Goal: Find contact information: Find contact information

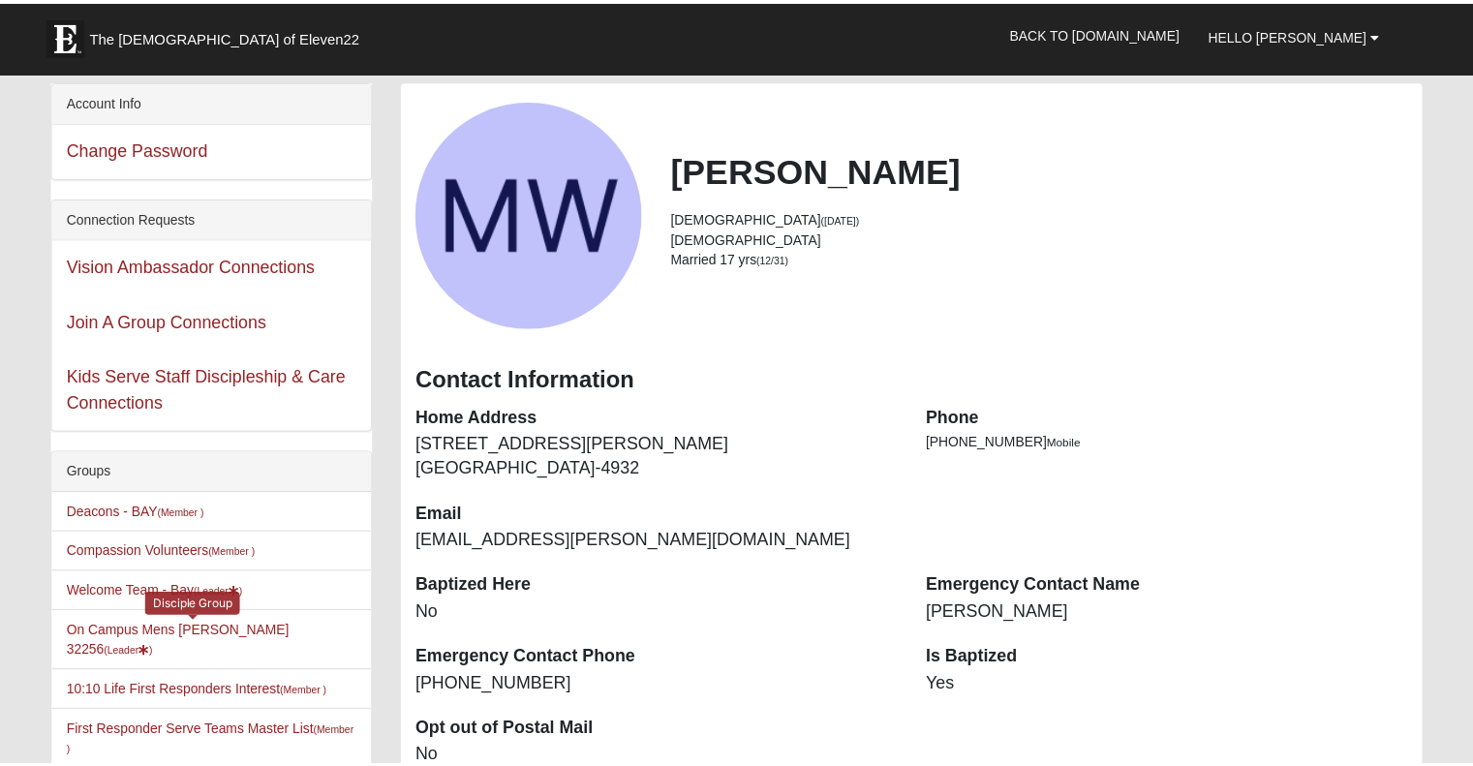
scroll to position [387, 0]
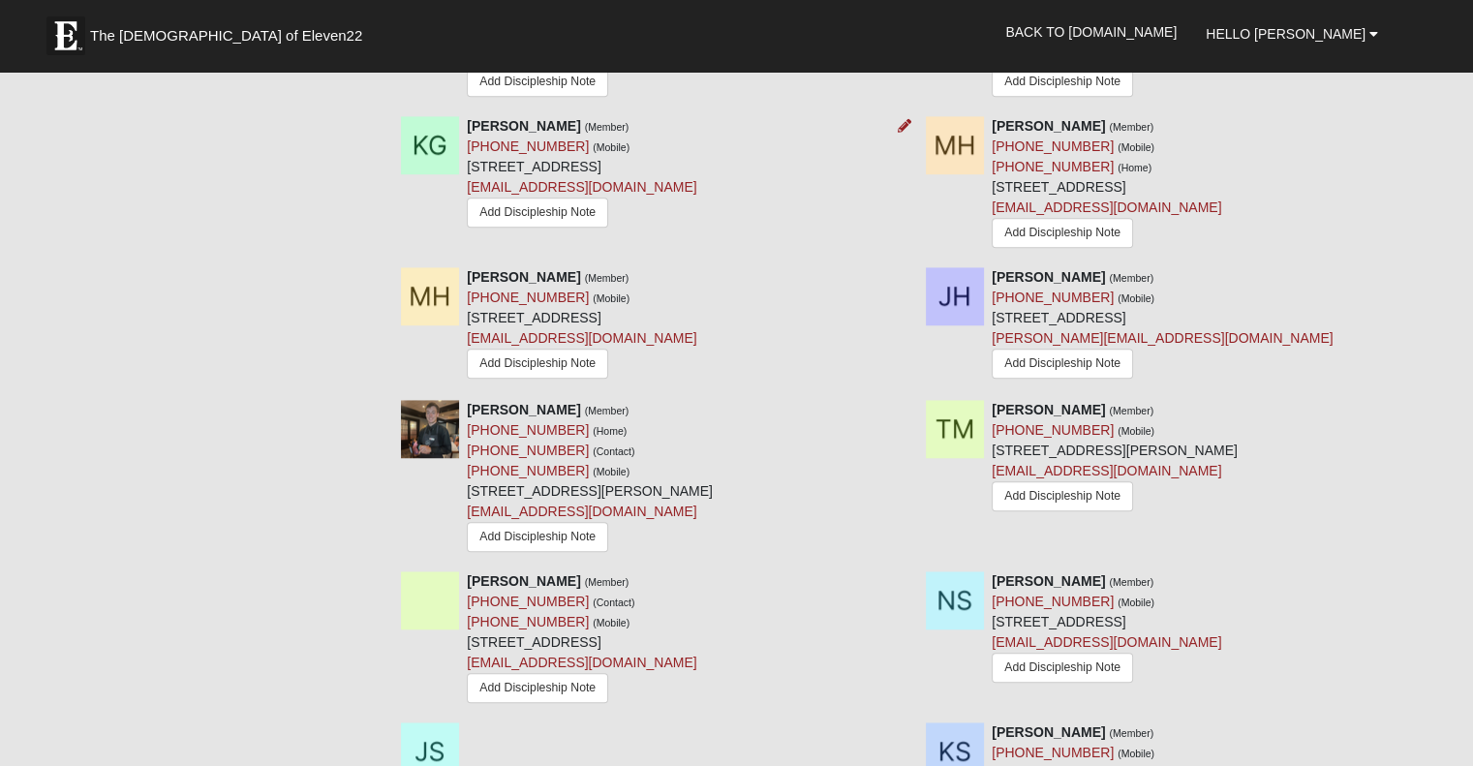
scroll to position [1550, 0]
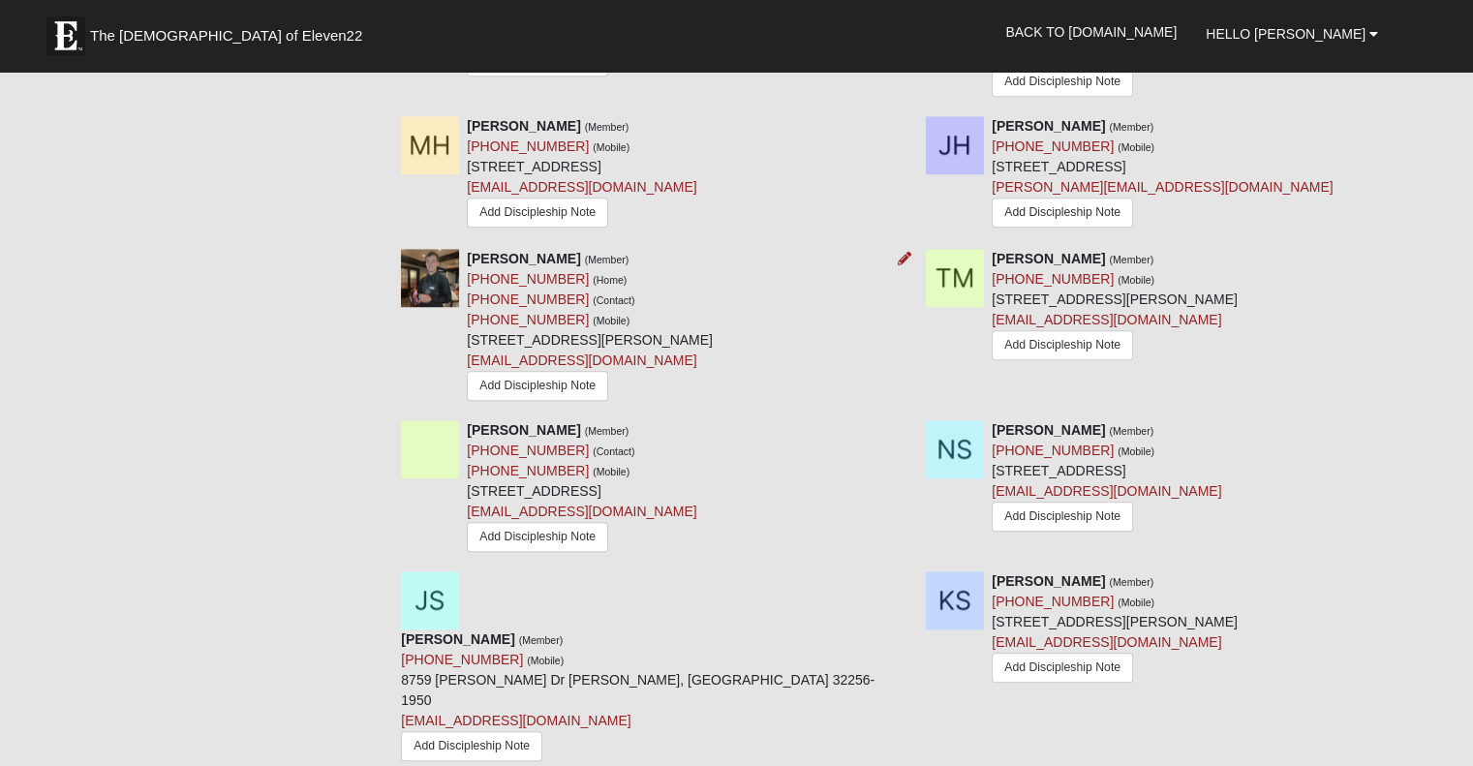
click at [561, 323] on div "[PERSON_NAME] (Member) [PHONE_NUMBER] (Home) [PHONE_NUMBER] (Contact) [PHONE_NU…" at bounding box center [590, 327] width 246 height 157
drag, startPoint x: 561, startPoint y: 323, endPoint x: 468, endPoint y: 325, distance: 93.0
click at [468, 325] on div "[PERSON_NAME] (Member) [PHONE_NUMBER] (Home) [PHONE_NUMBER] (Contact) [PHONE_NU…" at bounding box center [590, 327] width 246 height 157
copy link "[PHONE_NUMBER]"
